Goal: Task Accomplishment & Management: Use online tool/utility

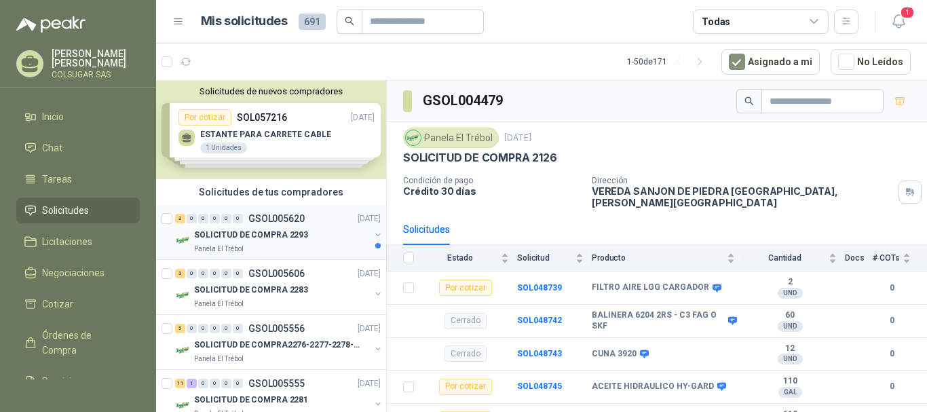
click at [177, 220] on div "3" at bounding box center [180, 219] width 10 height 10
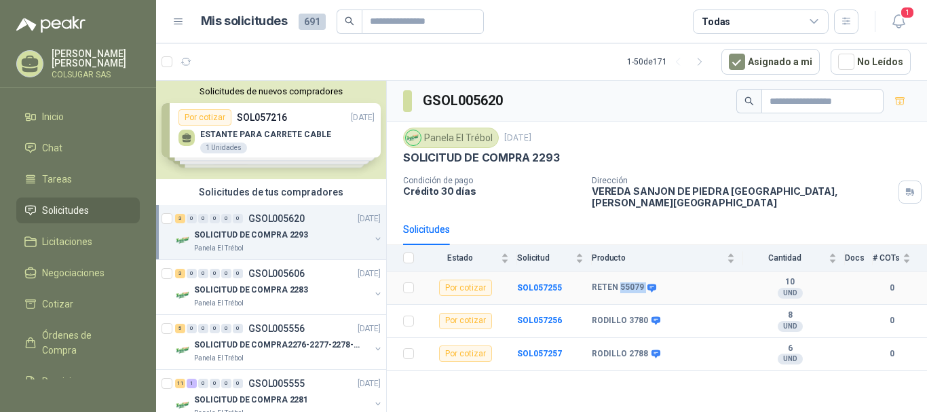
drag, startPoint x: 619, startPoint y: 278, endPoint x: 642, endPoint y: 274, distance: 23.3
click at [642, 282] on div "RETEN 55079" at bounding box center [623, 287] width 62 height 11
copy div "55079"
drag, startPoint x: 628, startPoint y: 312, endPoint x: 644, endPoint y: 310, distance: 15.8
click at [644, 316] on b "RODILLO 3780" at bounding box center [620, 321] width 56 height 11
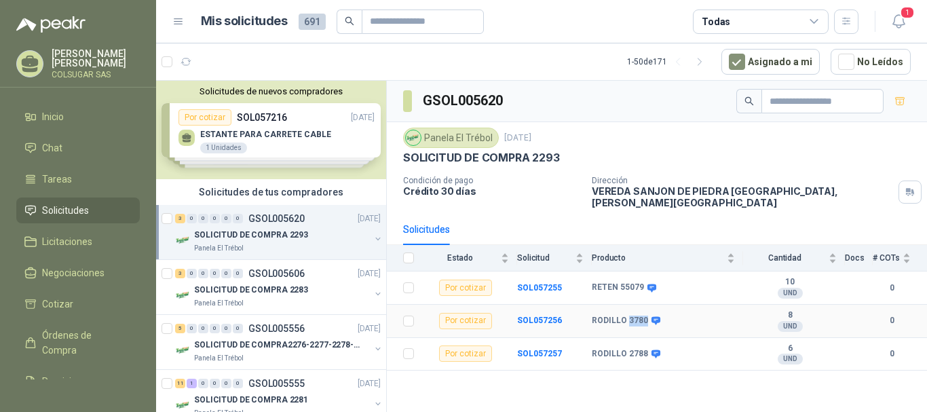
copy b "3780"
click at [532, 316] on b "SOL057256" at bounding box center [539, 321] width 45 height 10
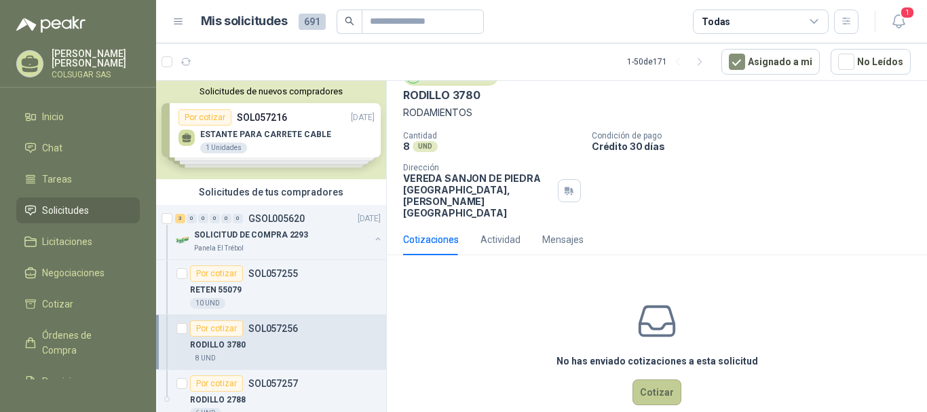
click at [646, 380] on button "Cotizar" at bounding box center [657, 393] width 49 height 26
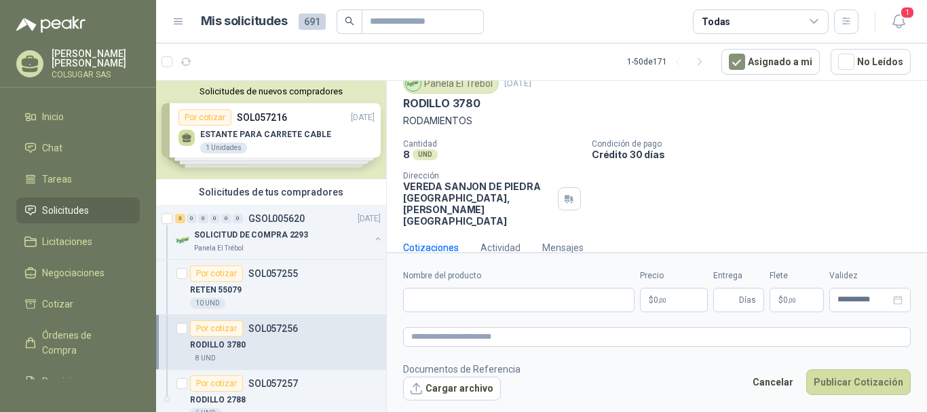
scroll to position [50, 0]
drag, startPoint x: 478, startPoint y: 104, endPoint x: 406, endPoint y: 104, distance: 72.0
click at [406, 104] on p "RODILLO 3780" at bounding box center [441, 105] width 77 height 14
copy p "RODILLO 3780"
click at [468, 300] on input "Nombre del producto" at bounding box center [519, 300] width 232 height 24
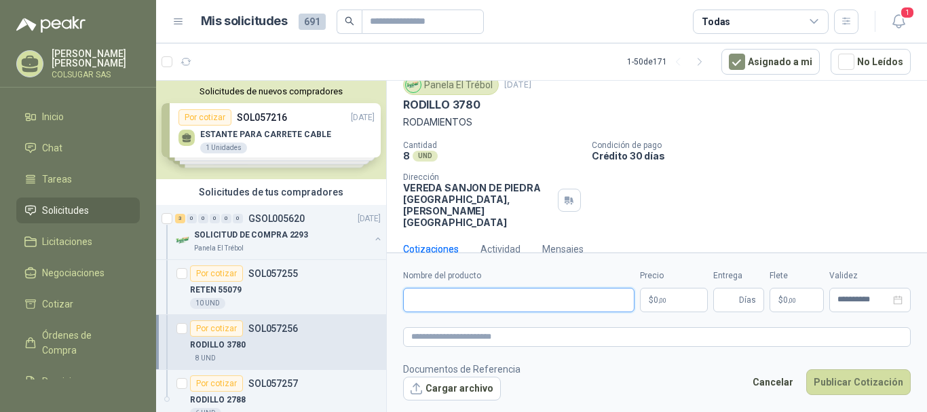
paste input "**********"
type input "**********"
click at [490, 340] on textarea at bounding box center [657, 337] width 508 height 20
paste textarea "**********"
type textarea "**********"
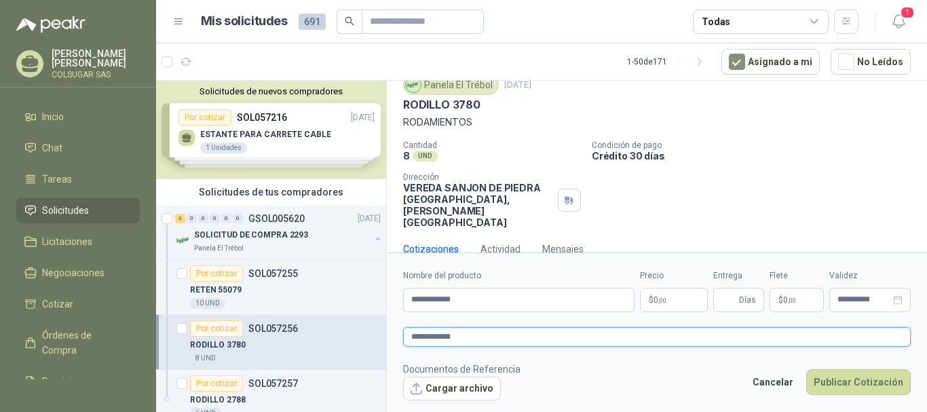
type textarea "**********"
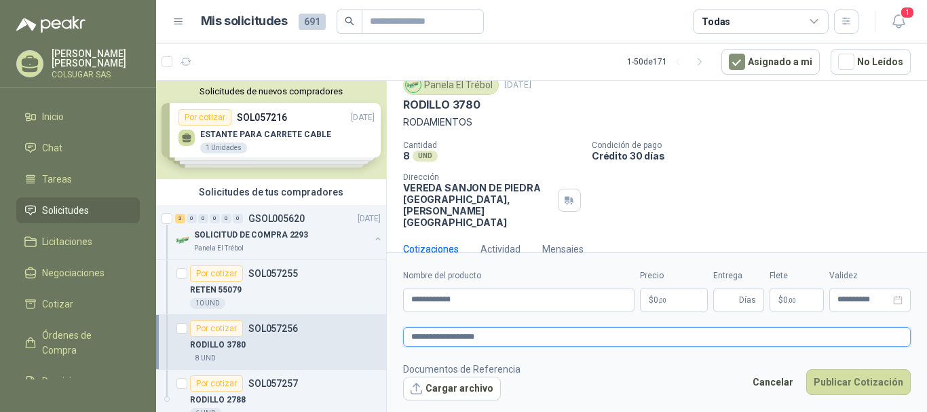
type textarea "**********"
paste textarea "****"
type textarea "**********"
click at [670, 301] on p "$ 0 ,00" at bounding box center [674, 300] width 68 height 24
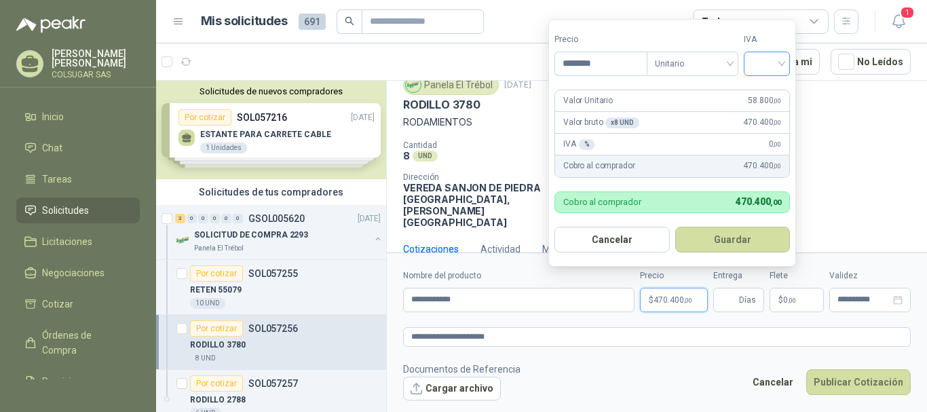
type input "********"
click at [780, 64] on input "search" at bounding box center [767, 62] width 30 height 20
click at [769, 90] on div "19%" at bounding box center [770, 91] width 25 height 15
click at [735, 246] on button "Guardar" at bounding box center [735, 240] width 117 height 26
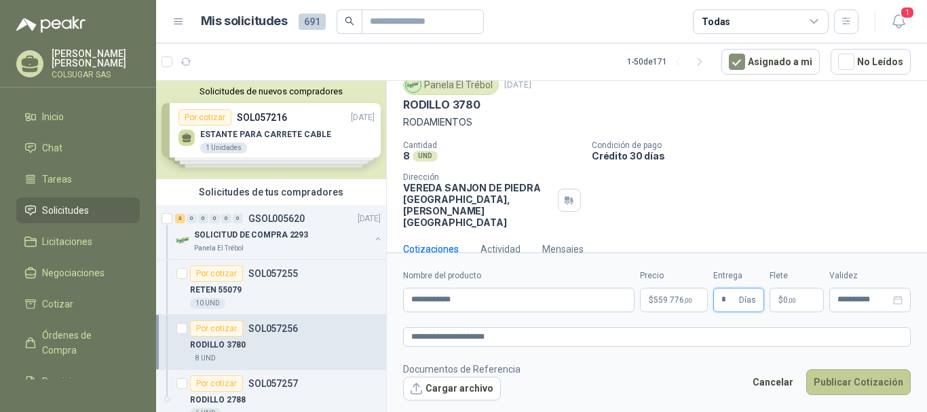
type input "*"
click at [857, 380] on button "Publicar Cotización" at bounding box center [859, 382] width 105 height 26
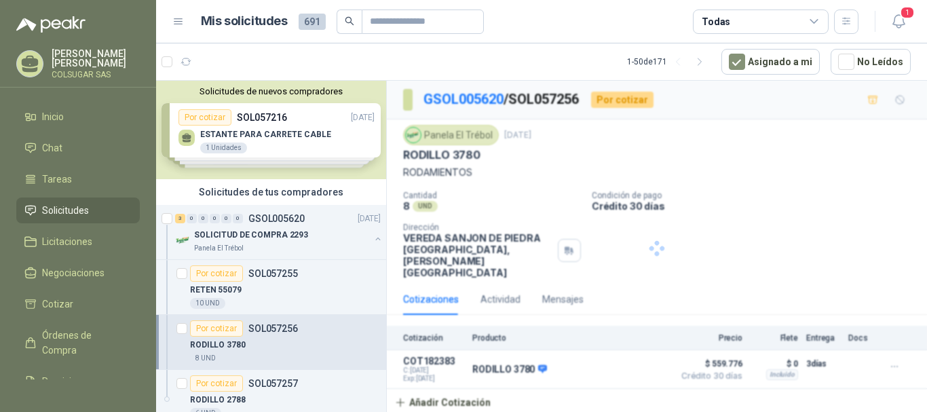
scroll to position [0, 0]
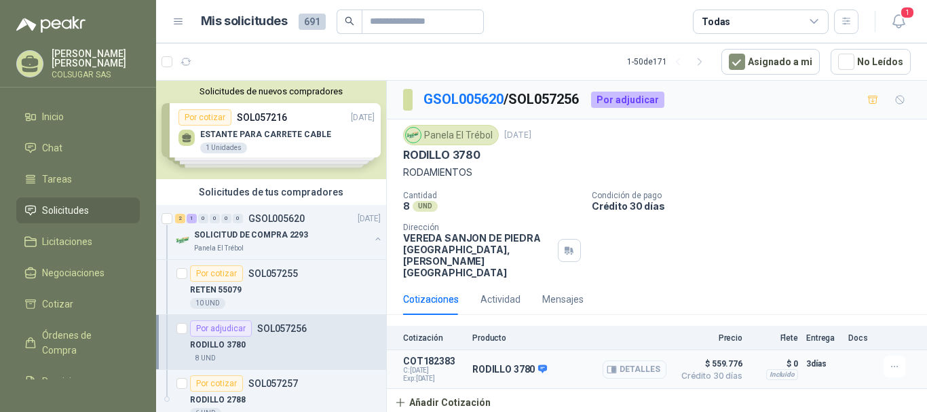
click at [636, 361] on button "Detalles" at bounding box center [635, 370] width 64 height 18
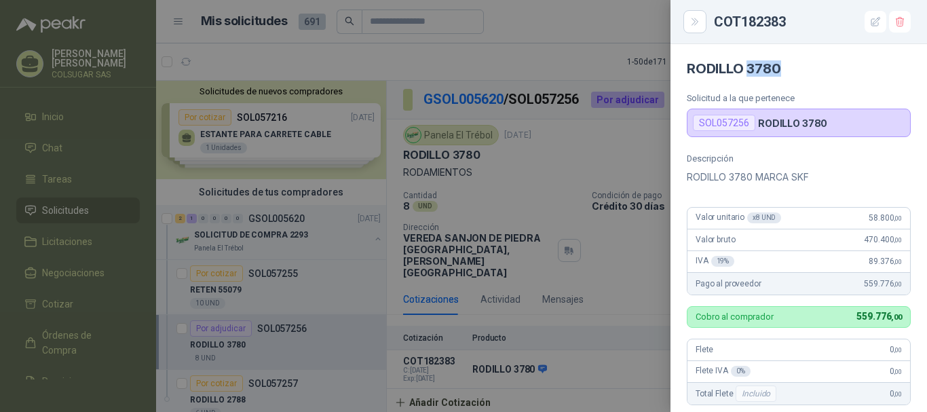
drag, startPoint x: 788, startPoint y: 67, endPoint x: 749, endPoint y: 75, distance: 39.4
click at [749, 75] on h4 "RODILLO 3780" at bounding box center [799, 68] width 224 height 16
copy h4 "3780"
click at [641, 149] on div at bounding box center [463, 206] width 927 height 412
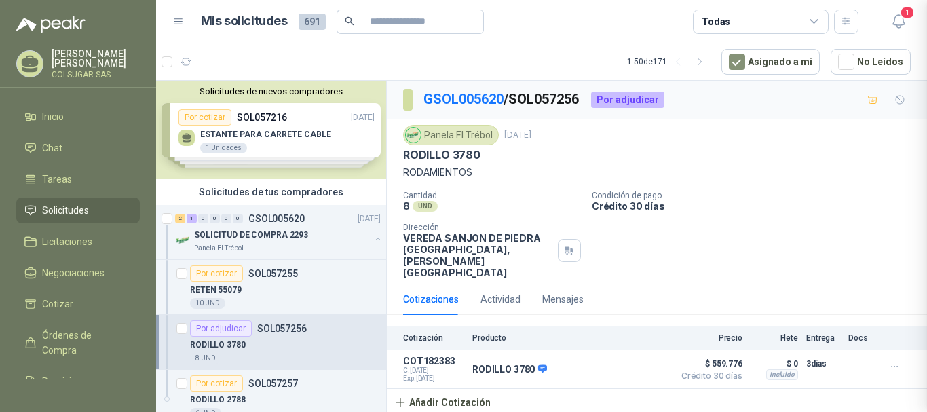
scroll to position [327, 0]
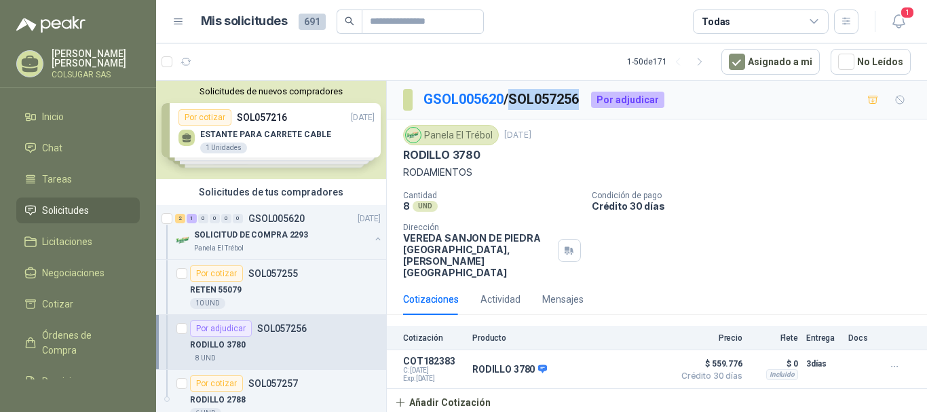
drag, startPoint x: 515, startPoint y: 98, endPoint x: 589, endPoint y: 98, distance: 73.3
click at [580, 98] on p "GSOL005620 / SOL057256" at bounding box center [502, 99] width 157 height 21
copy p "SOL057256"
click at [181, 217] on div "2" at bounding box center [180, 219] width 10 height 10
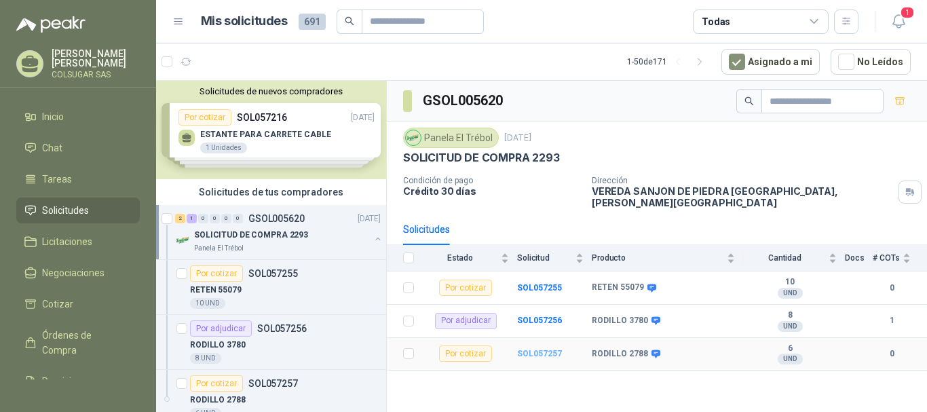
click at [542, 349] on b "SOL057257" at bounding box center [539, 354] width 45 height 10
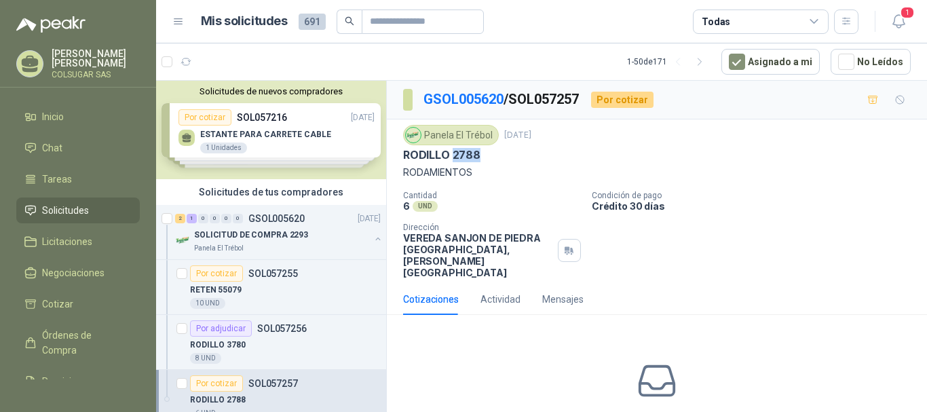
drag, startPoint x: 478, startPoint y: 150, endPoint x: 453, endPoint y: 156, distance: 25.9
click at [453, 156] on p "RODILLO 2788" at bounding box center [441, 155] width 77 height 14
copy p "2788"
click at [182, 221] on div "2" at bounding box center [180, 219] width 10 height 10
